Goal: Check status: Check status

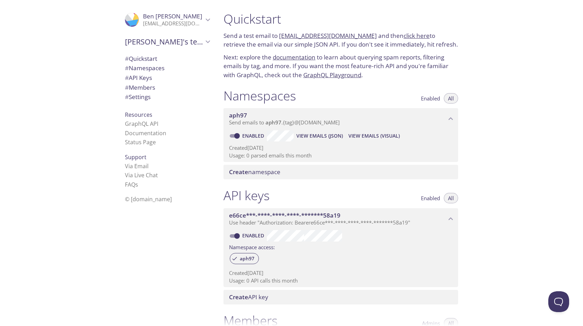
click at [181, 59] on span "# Quickstart" at bounding box center [167, 58] width 85 height 9
click at [405, 35] on link "click here" at bounding box center [417, 36] width 26 height 8
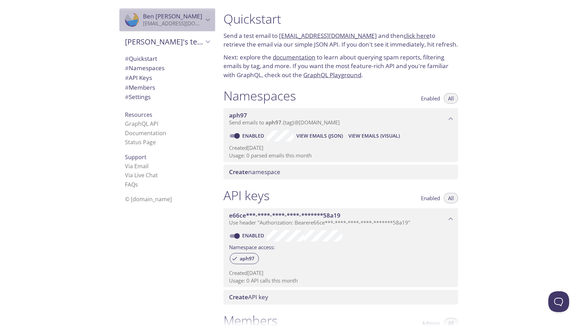
click at [197, 18] on span "[PERSON_NAME]" at bounding box center [173, 17] width 60 height 8
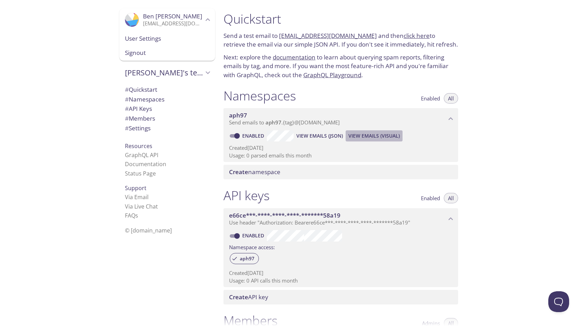
click at [360, 135] on span "View Emails (Visual)" at bounding box center [374, 136] width 51 height 8
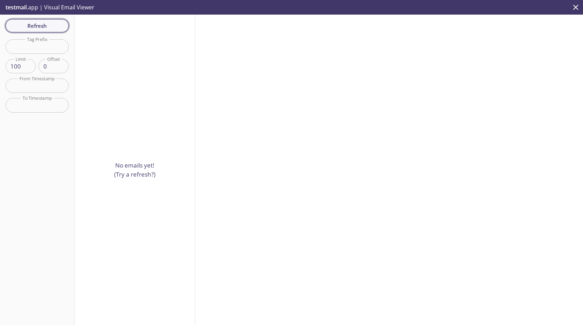
click at [60, 25] on span "Refresh" at bounding box center [37, 25] width 52 height 9
click at [45, 27] on span "Refresh" at bounding box center [37, 25] width 52 height 9
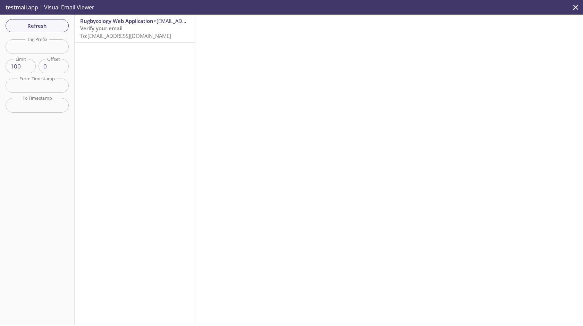
click at [144, 38] on span "To: [EMAIL_ADDRESS][DOMAIN_NAME]" at bounding box center [125, 35] width 91 height 7
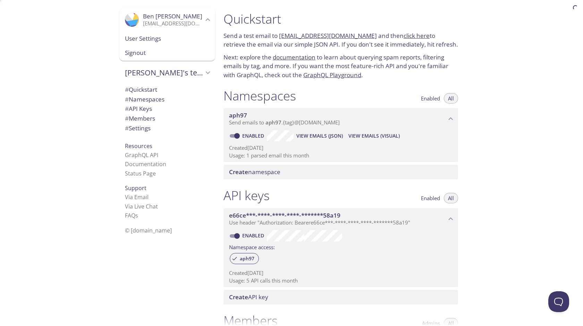
scroll to position [11, 0]
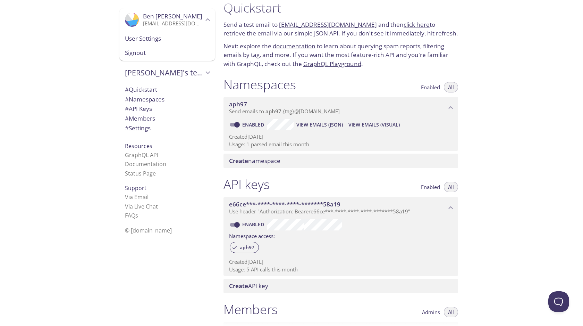
click at [312, 124] on span "View Emails (JSON)" at bounding box center [320, 124] width 47 height 8
